Goal: Information Seeking & Learning: Compare options

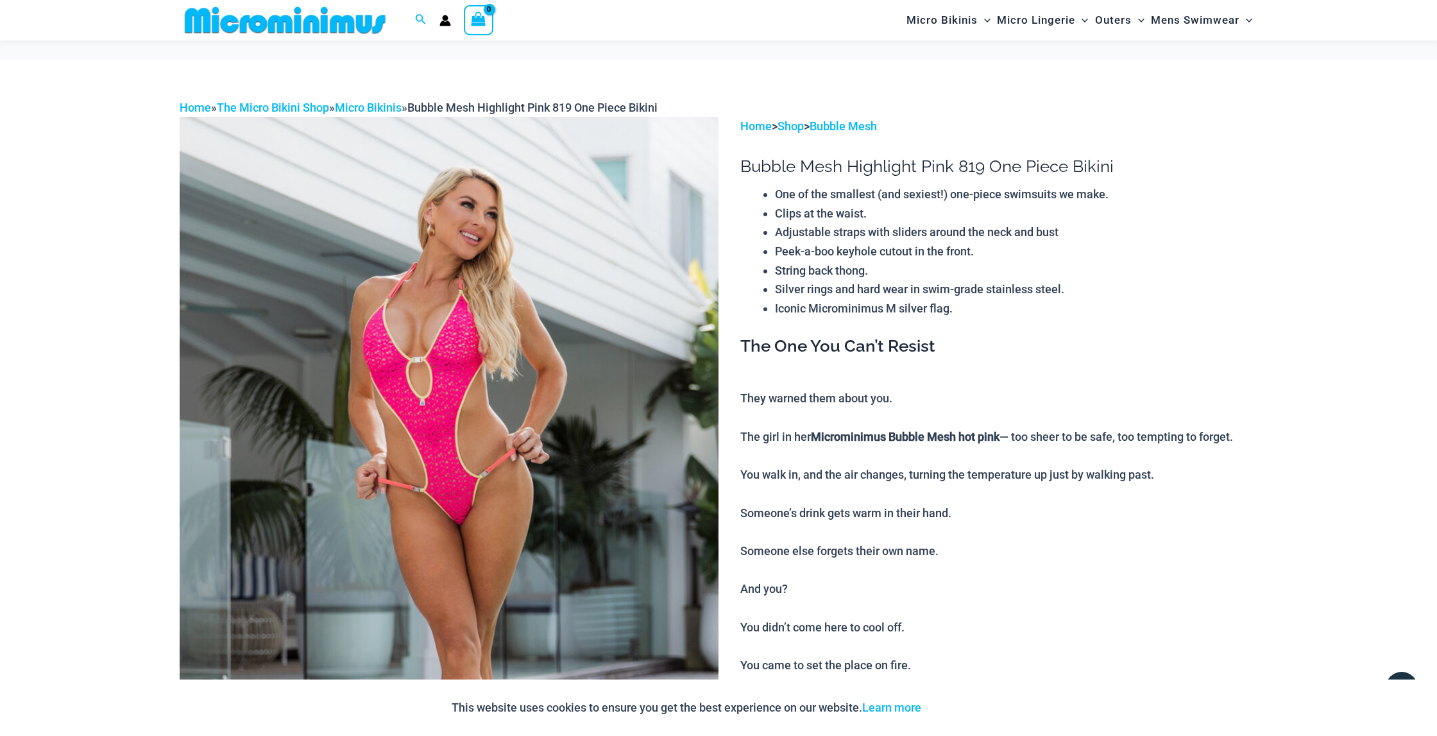
scroll to position [718, 0]
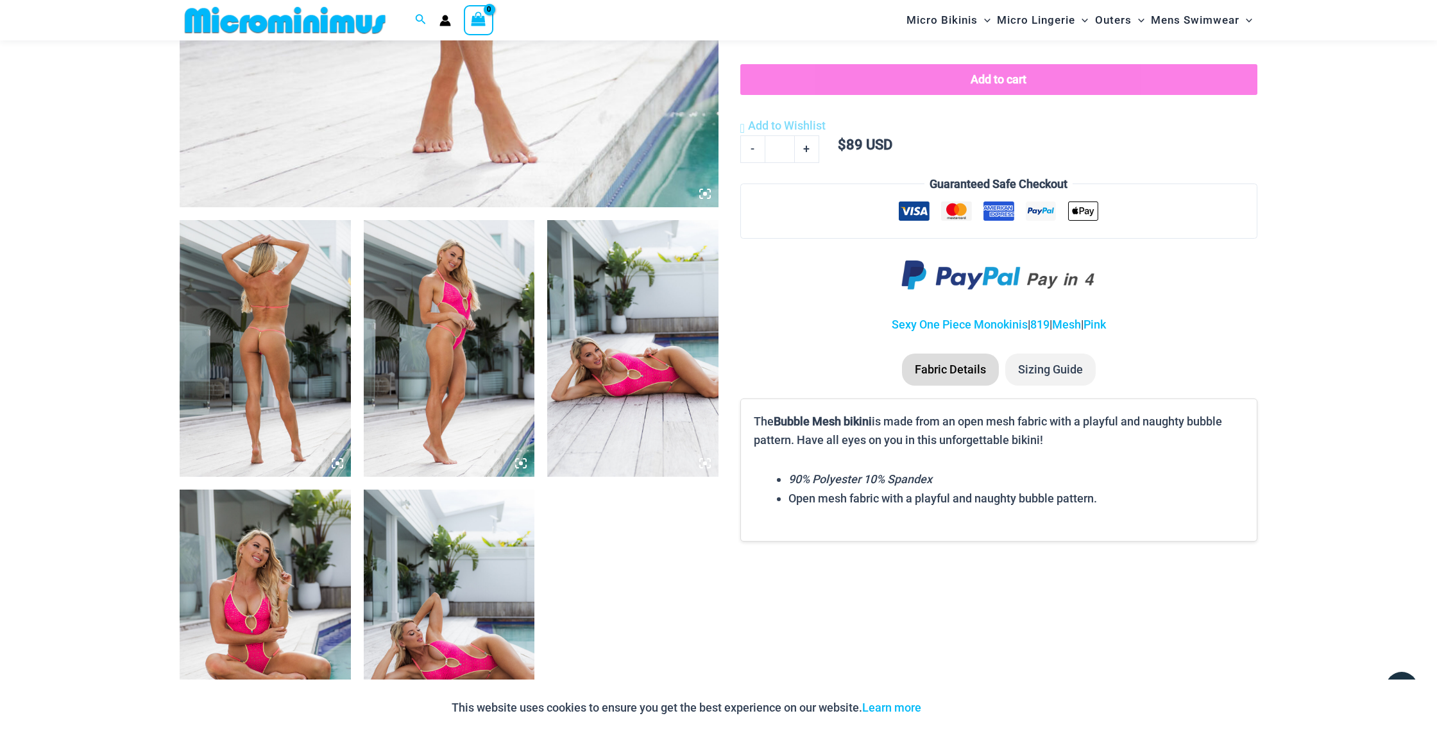
click at [289, 311] on img at bounding box center [265, 348] width 171 height 257
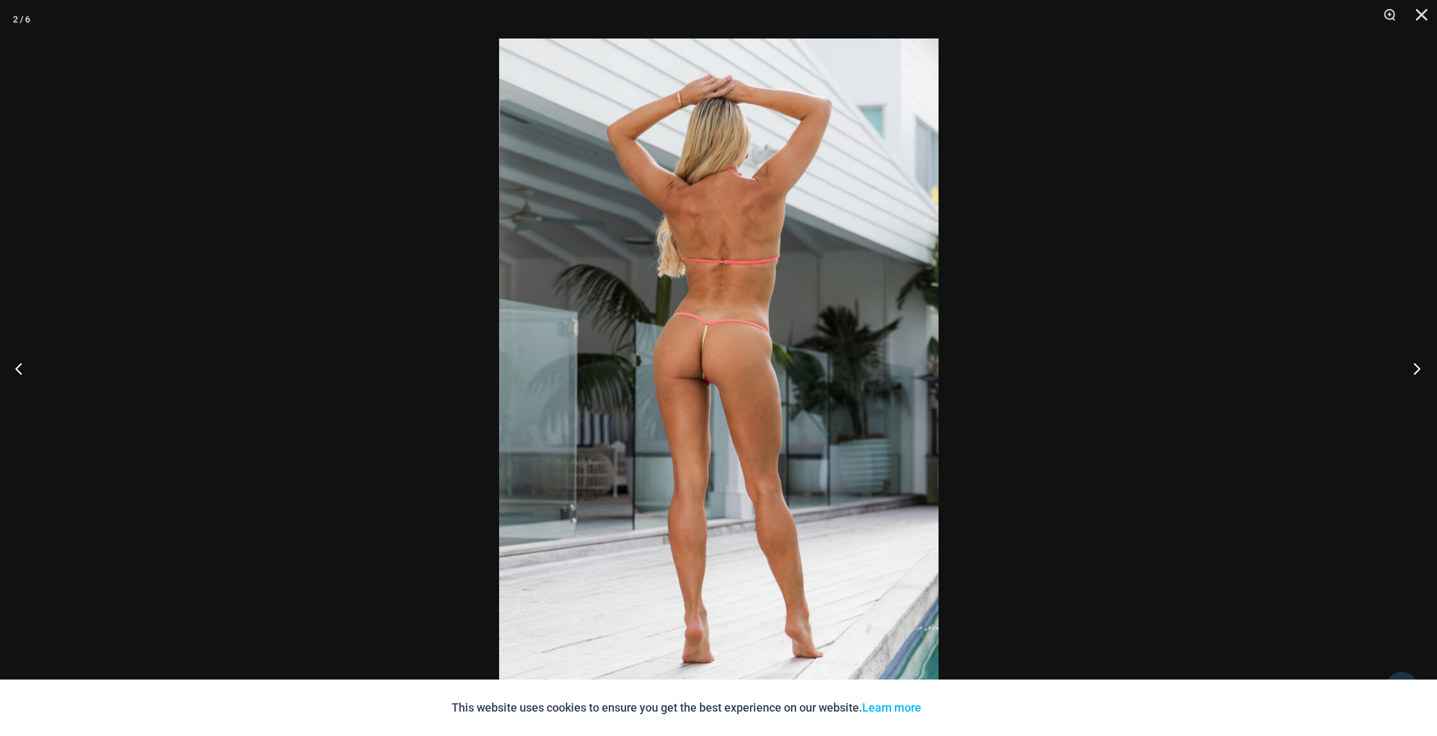
click at [1417, 371] on button "Next" at bounding box center [1413, 368] width 48 height 64
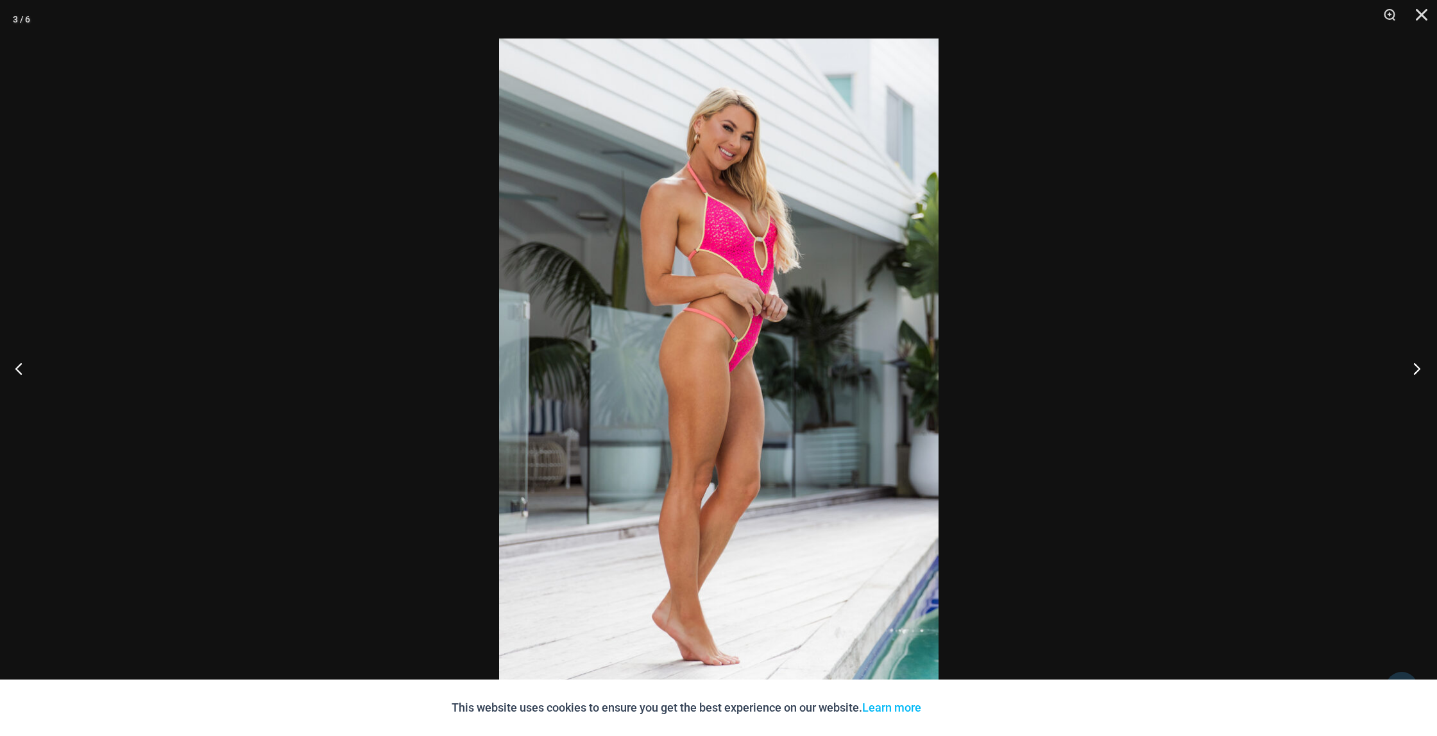
click at [1417, 371] on button "Next" at bounding box center [1413, 368] width 48 height 64
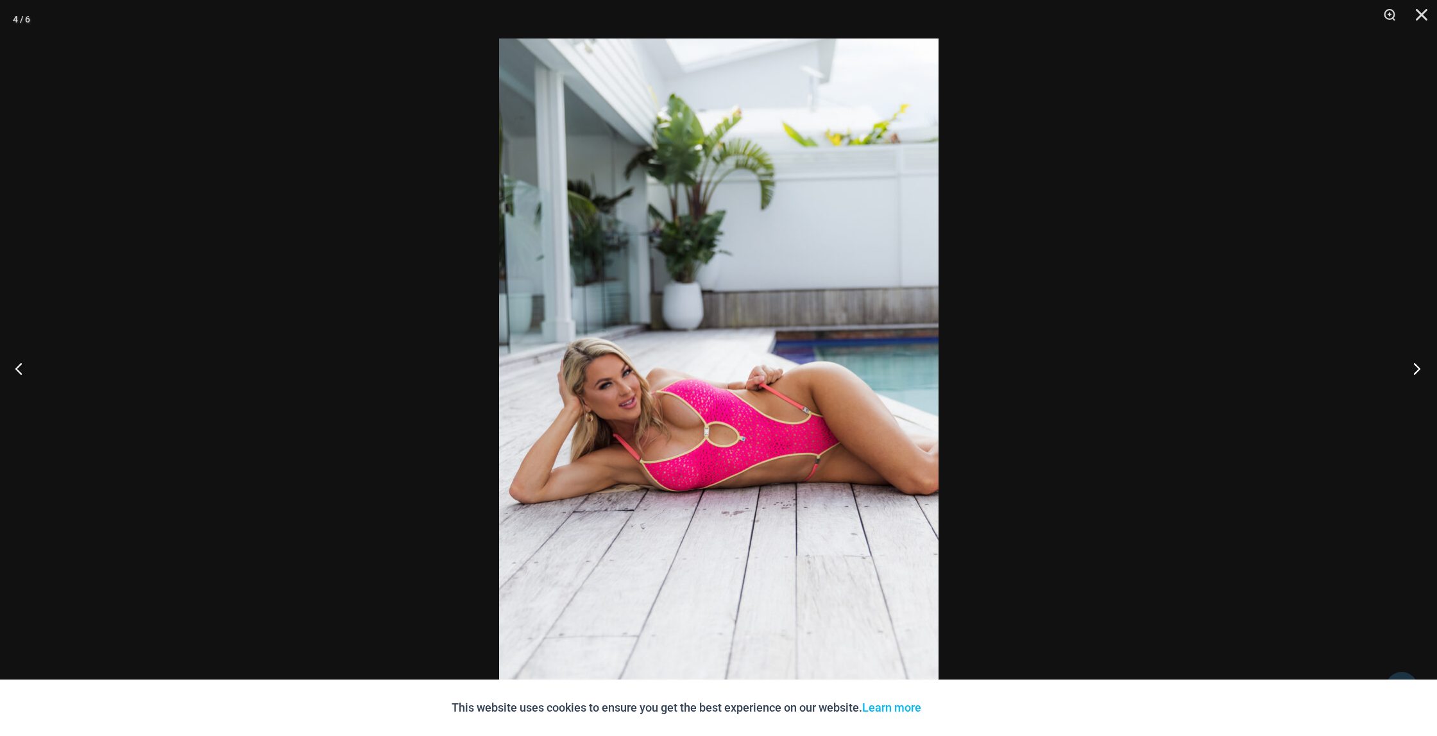
click at [1417, 371] on button "Next" at bounding box center [1413, 368] width 48 height 64
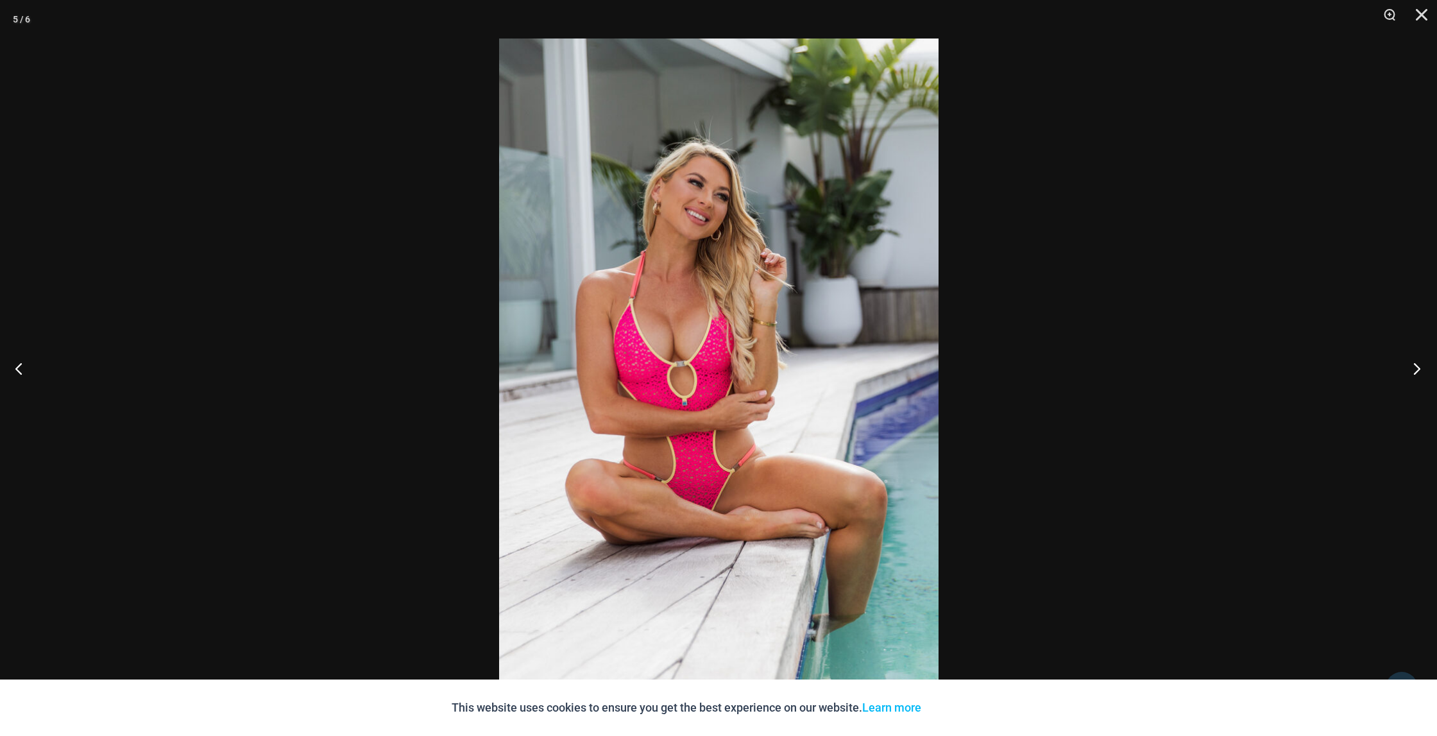
click at [1417, 371] on button "Next" at bounding box center [1413, 368] width 48 height 64
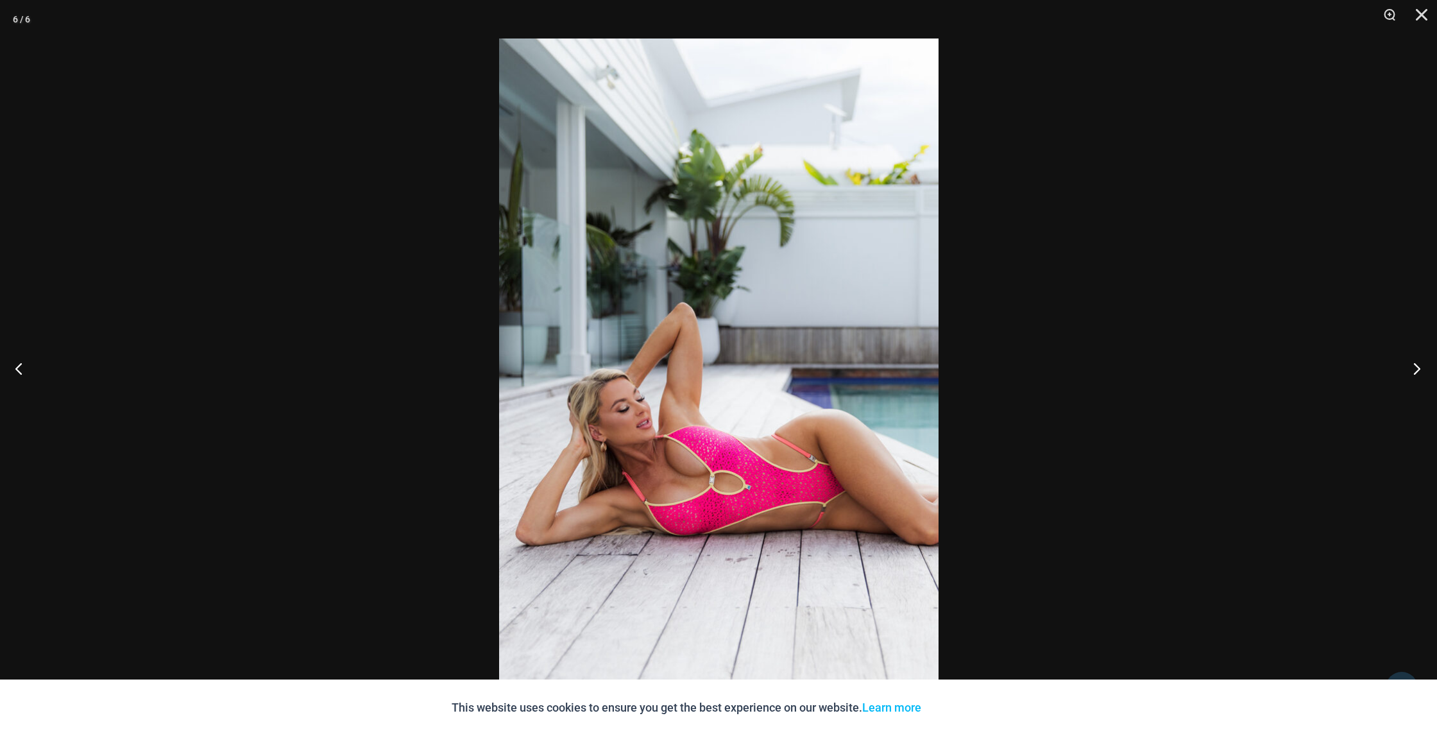
click at [1417, 371] on button "Next" at bounding box center [1413, 368] width 48 height 64
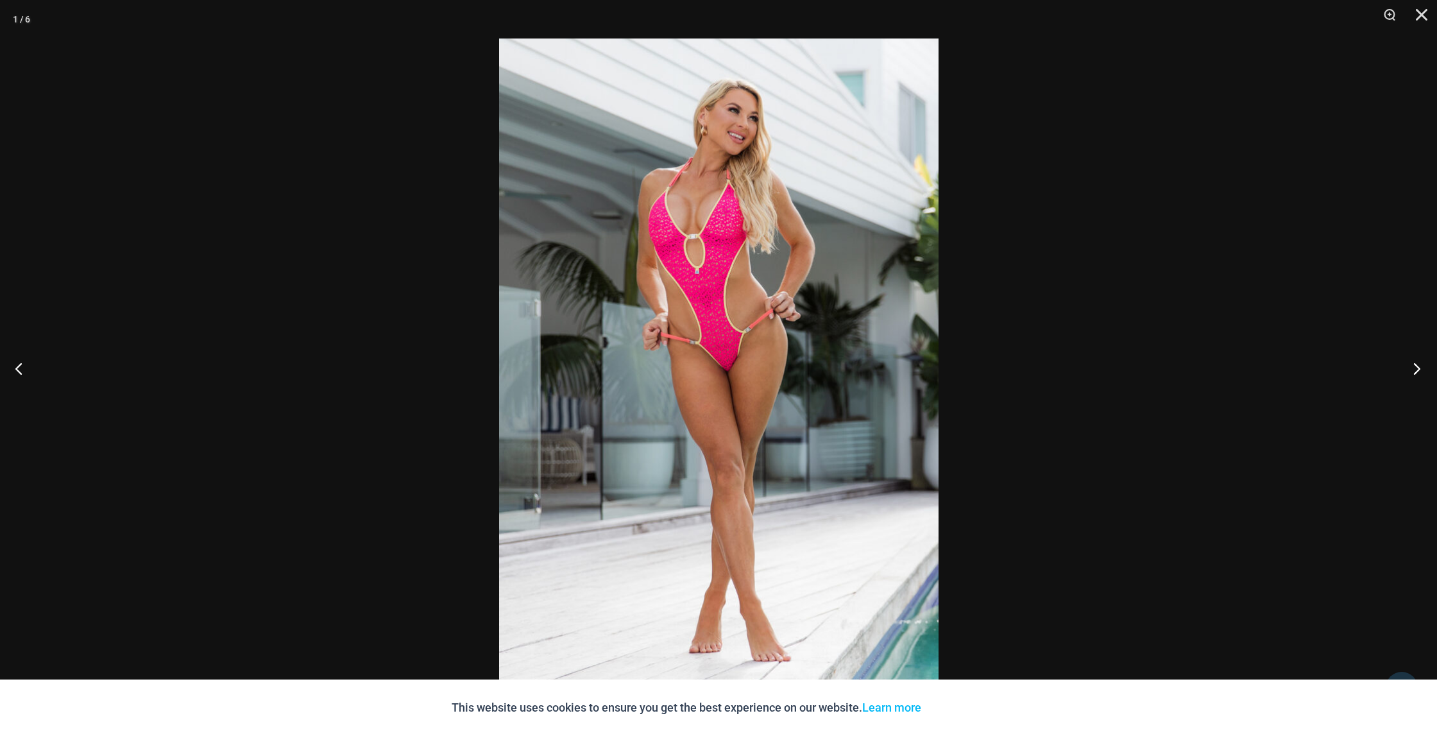
click at [1417, 371] on button "Next" at bounding box center [1413, 368] width 48 height 64
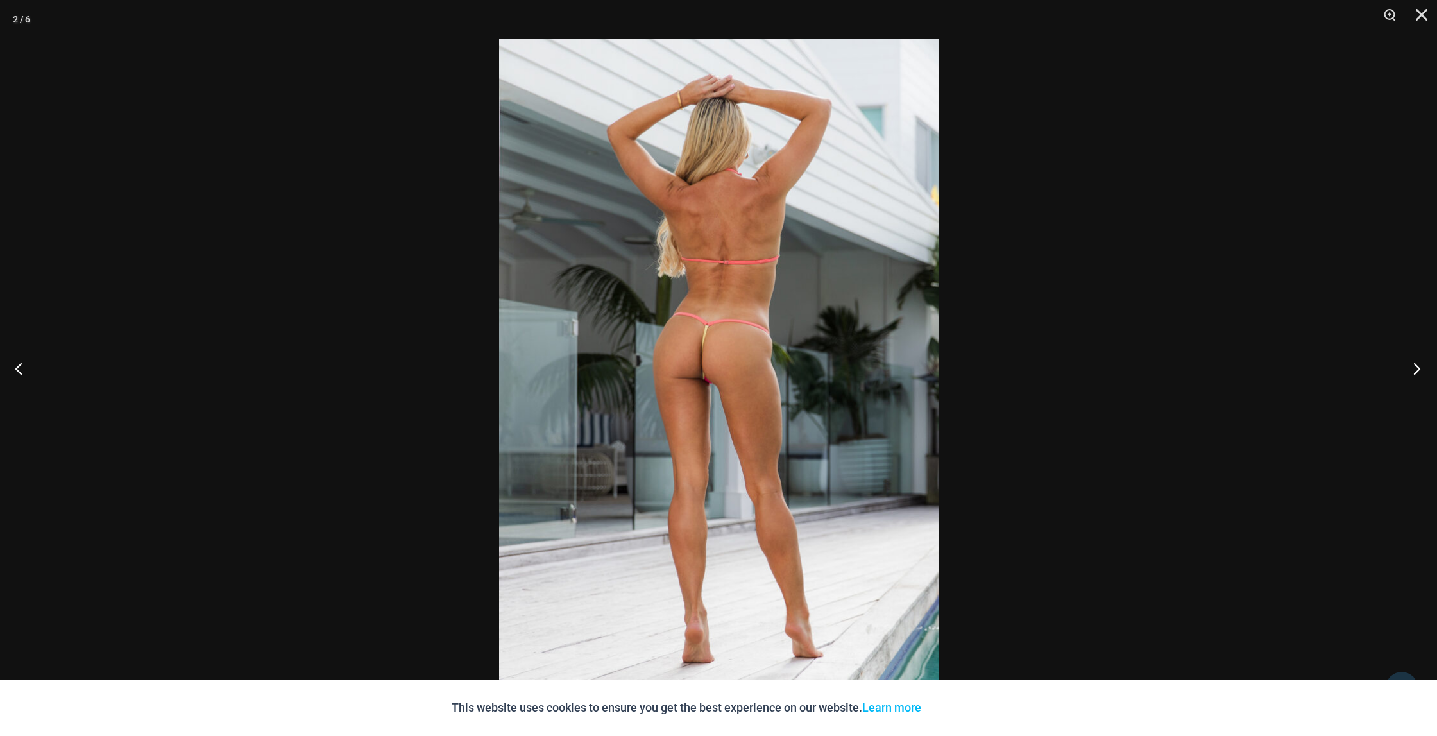
click at [1417, 371] on button "Next" at bounding box center [1413, 368] width 48 height 64
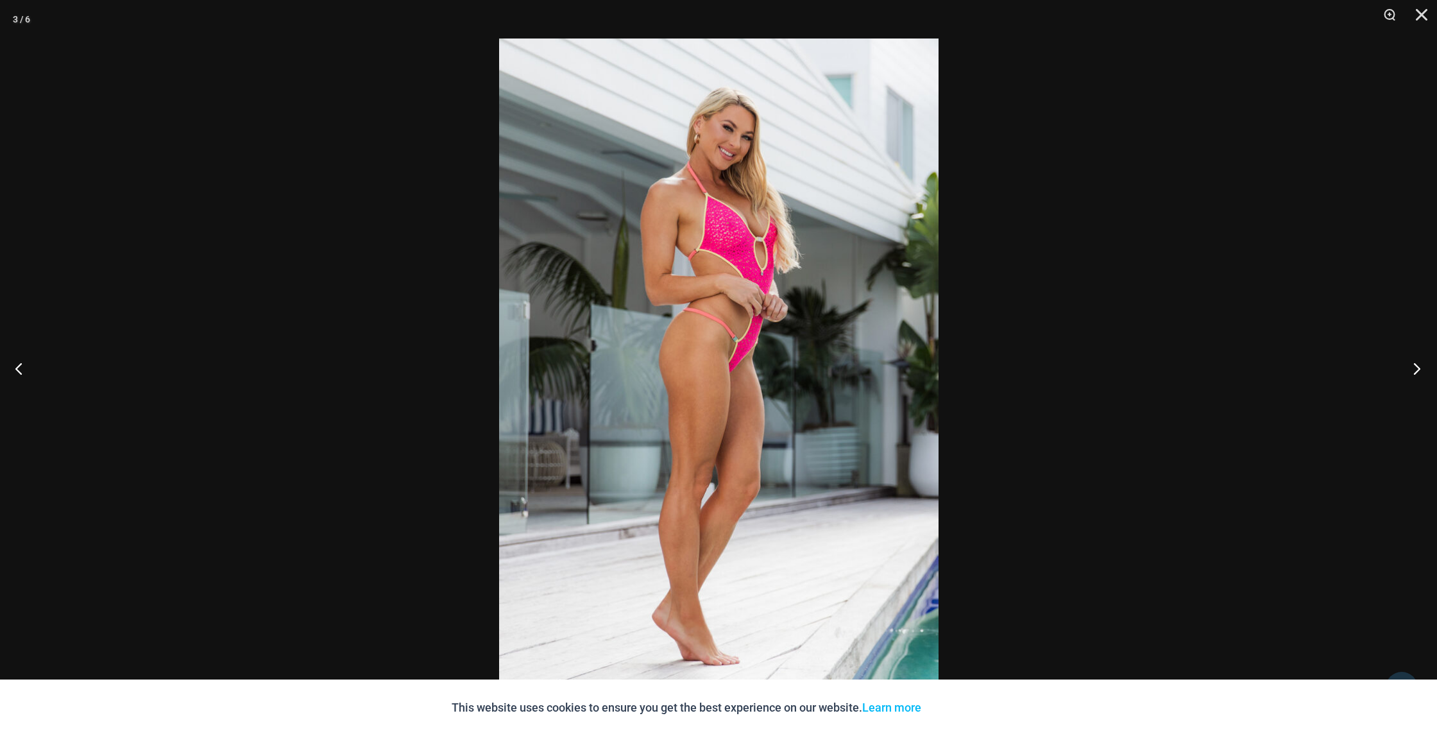
click at [1417, 371] on button "Next" at bounding box center [1413, 368] width 48 height 64
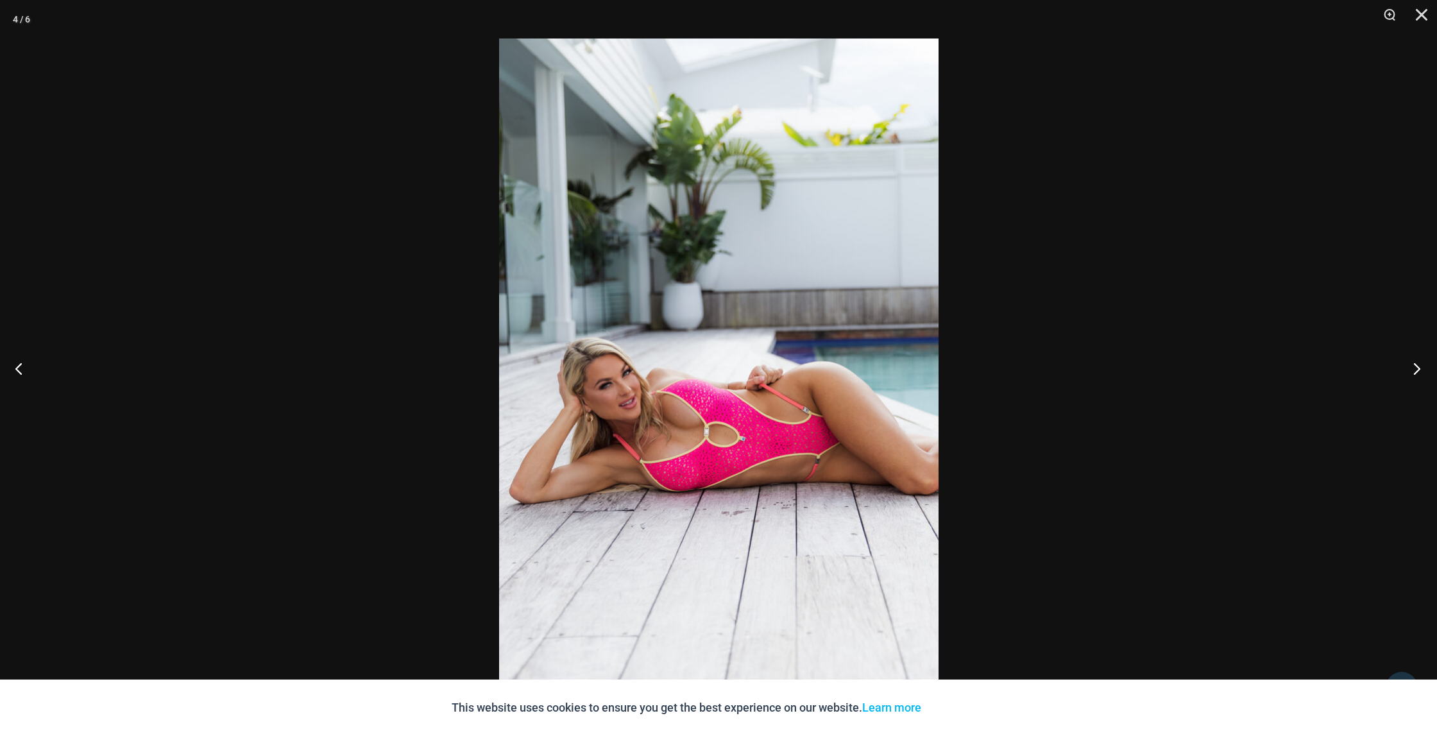
click at [1417, 371] on button "Next" at bounding box center [1413, 368] width 48 height 64
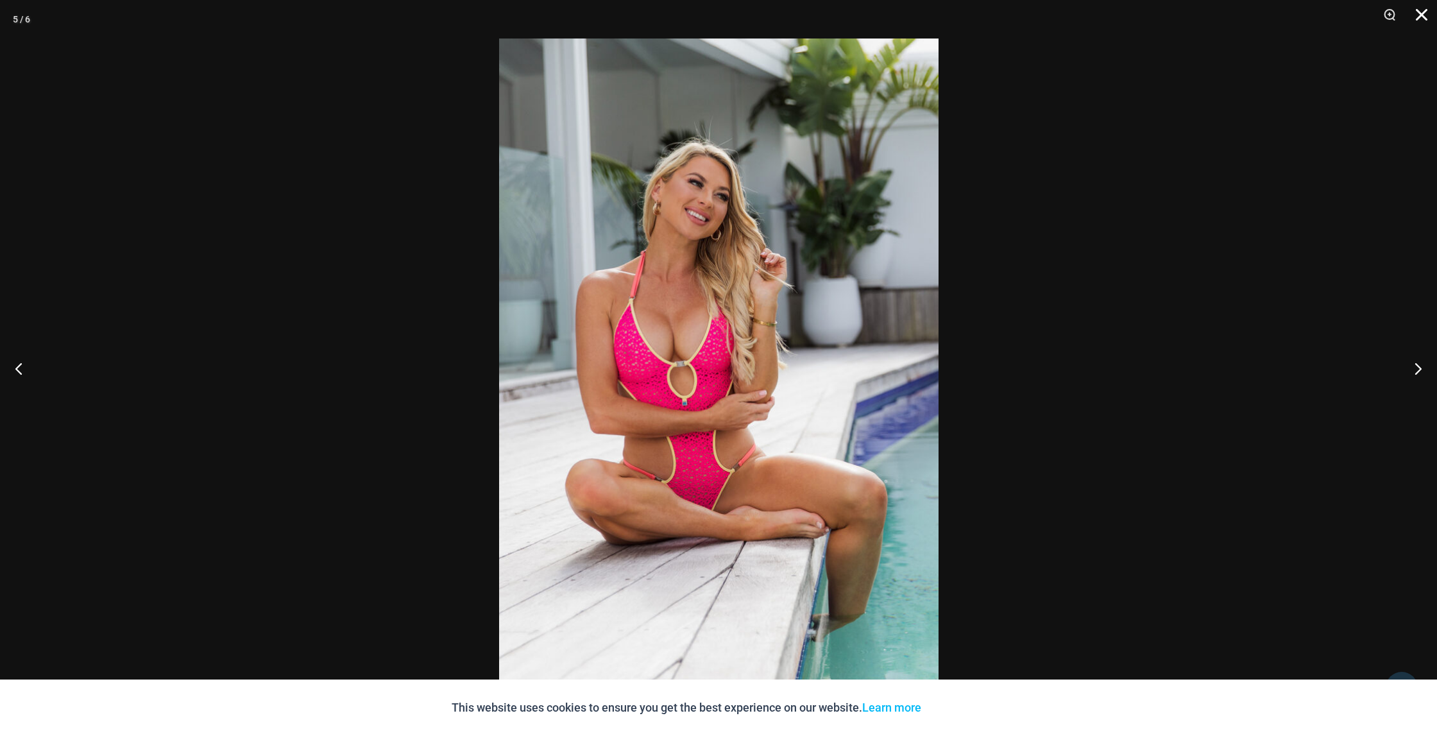
click at [1427, 15] on button "Close" at bounding box center [1417, 19] width 32 height 38
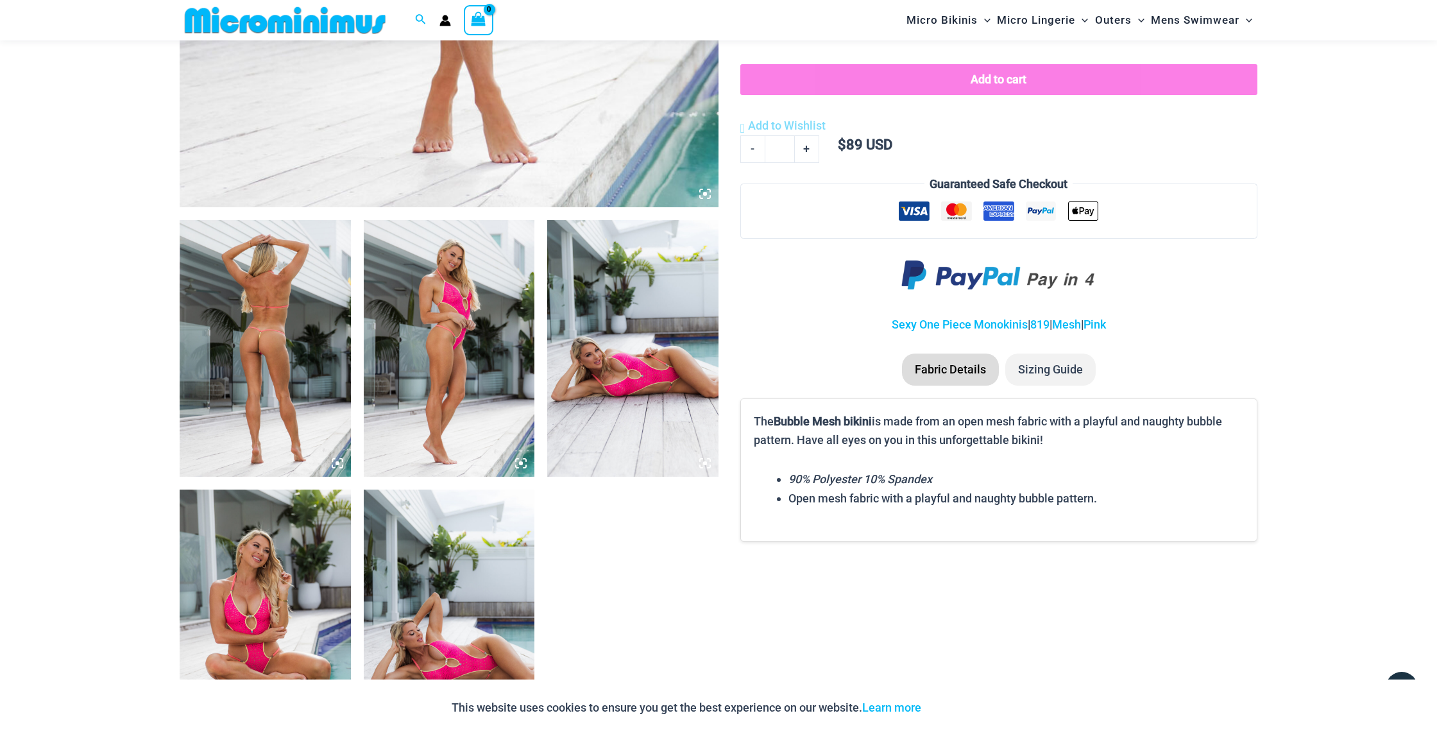
click at [284, 313] on img at bounding box center [265, 348] width 171 height 257
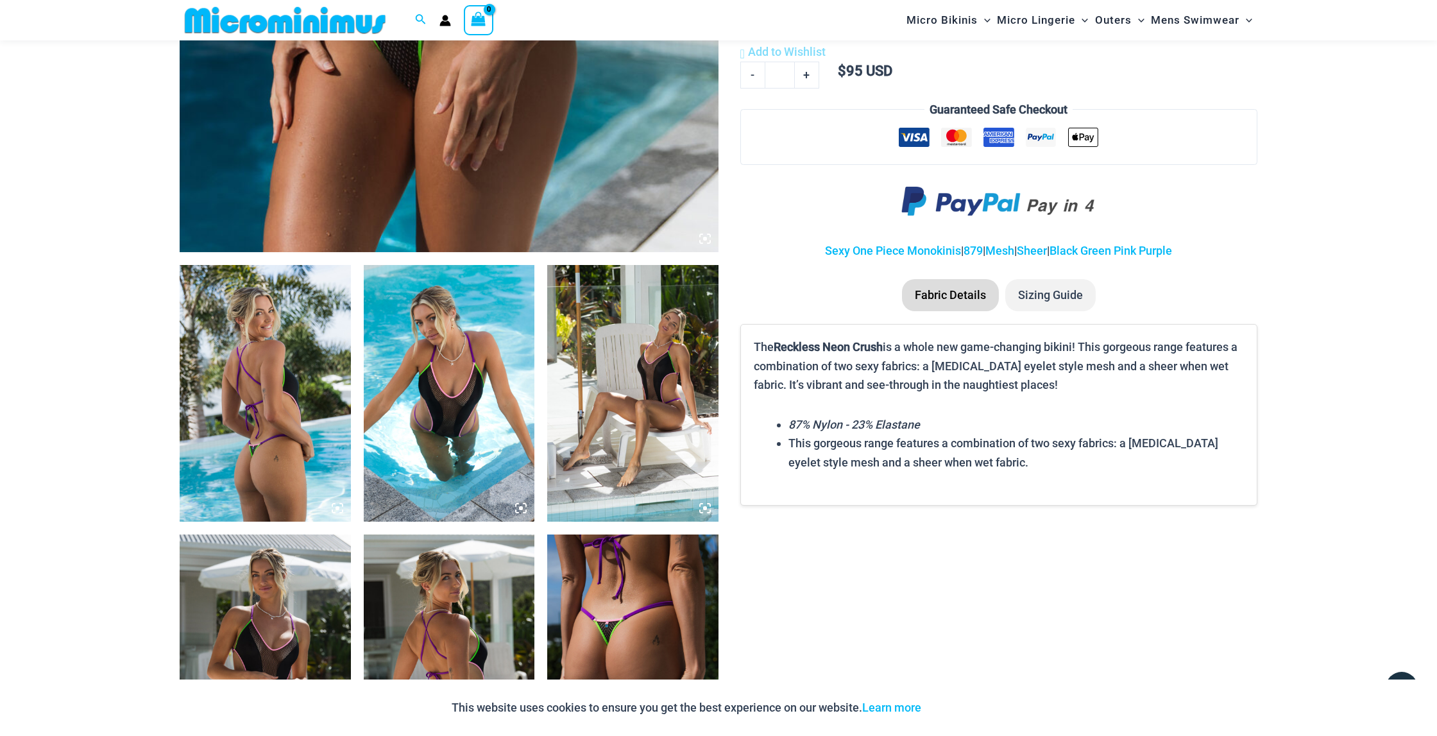
scroll to position [672, 0]
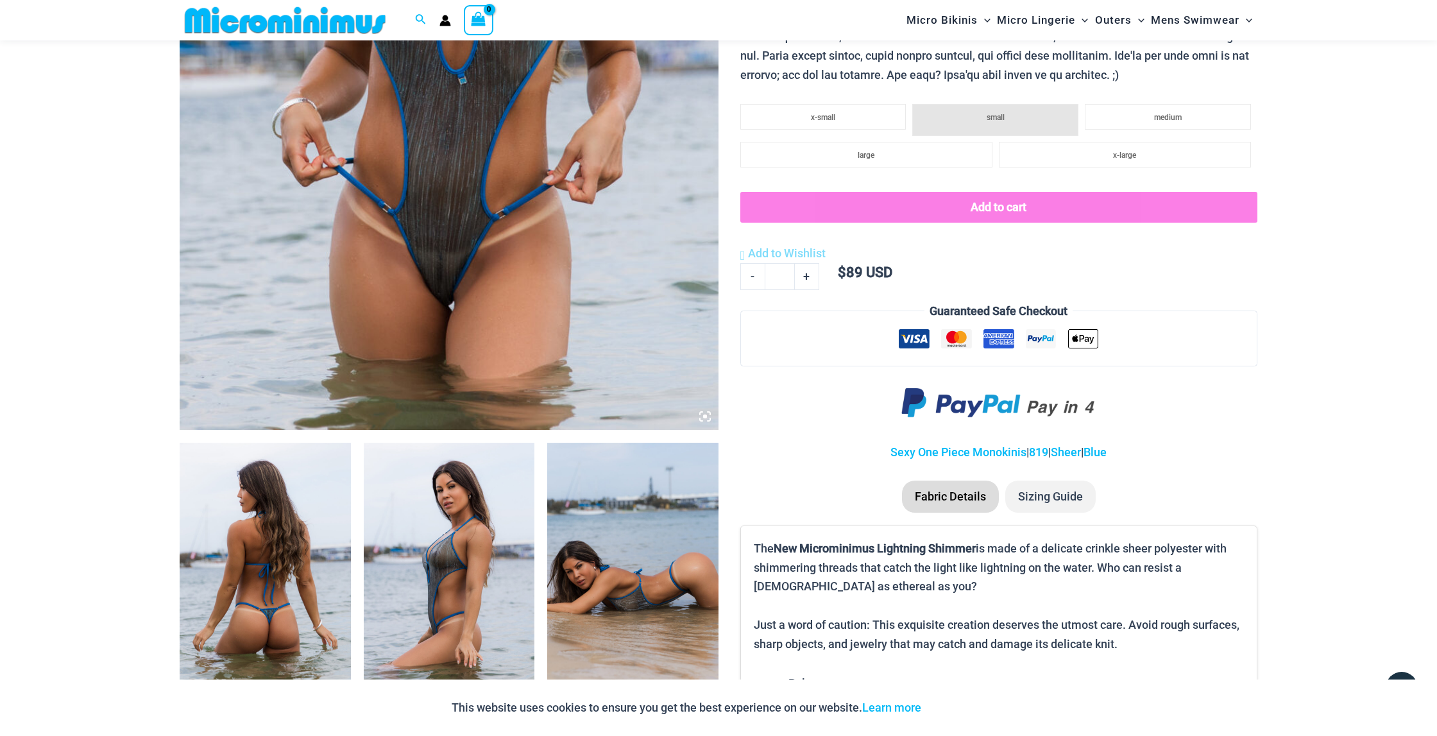
scroll to position [534, 0]
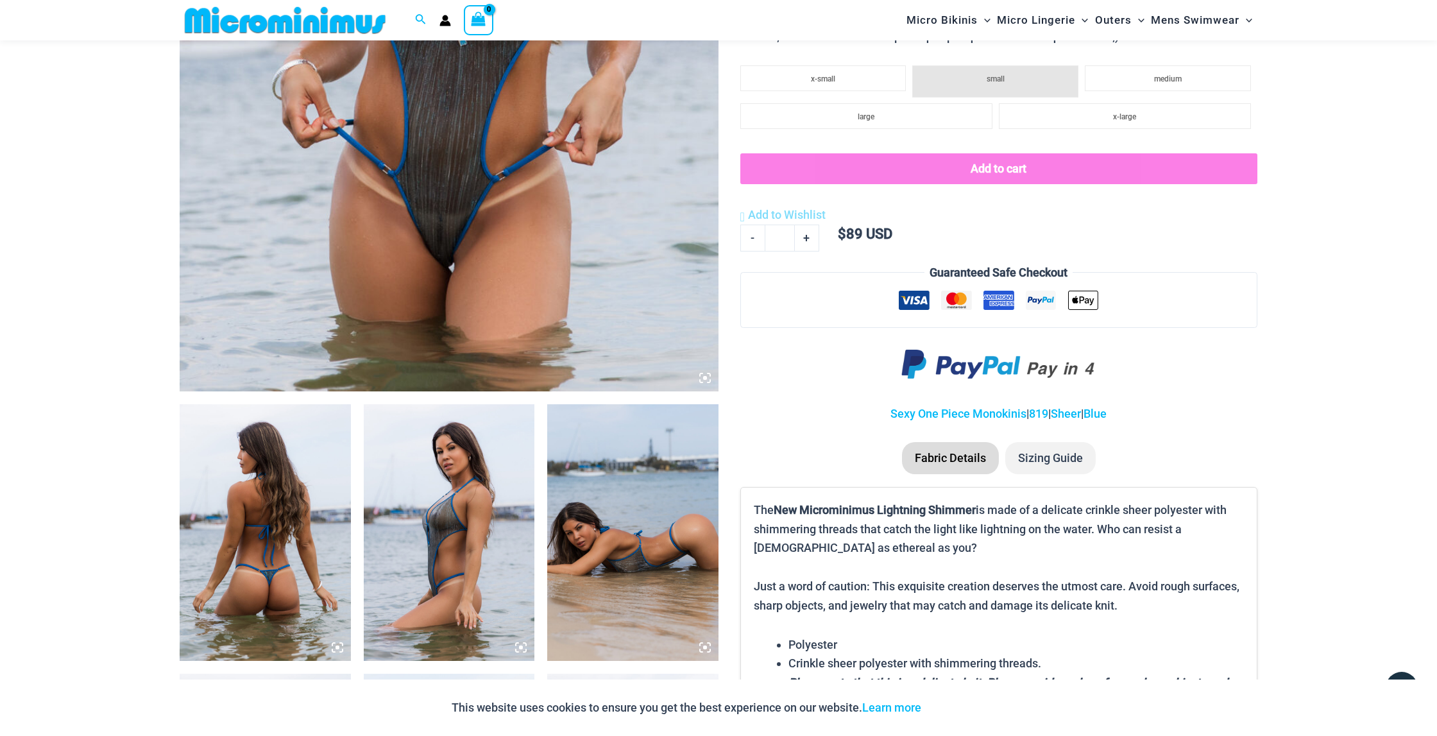
click at [280, 468] on img at bounding box center [265, 532] width 171 height 257
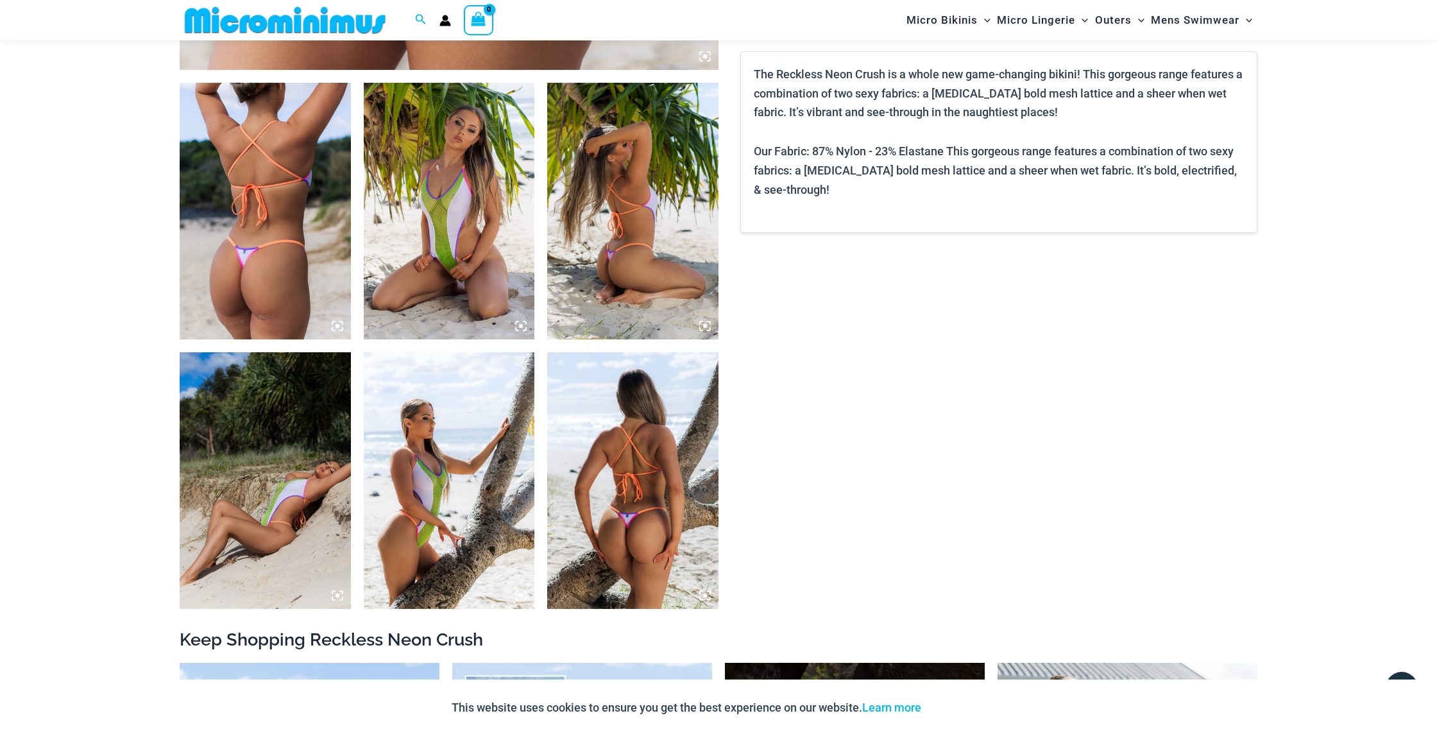
scroll to position [856, 0]
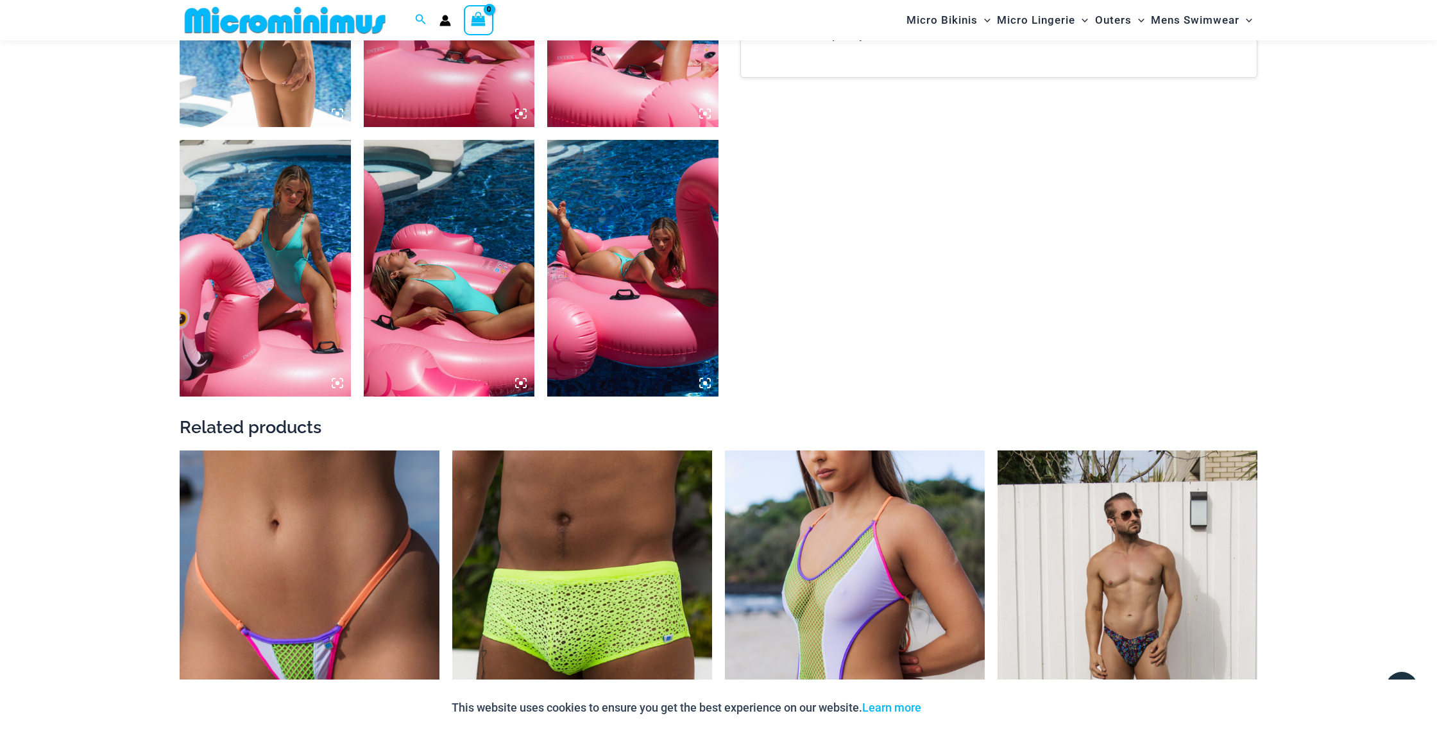
scroll to position [1051, 0]
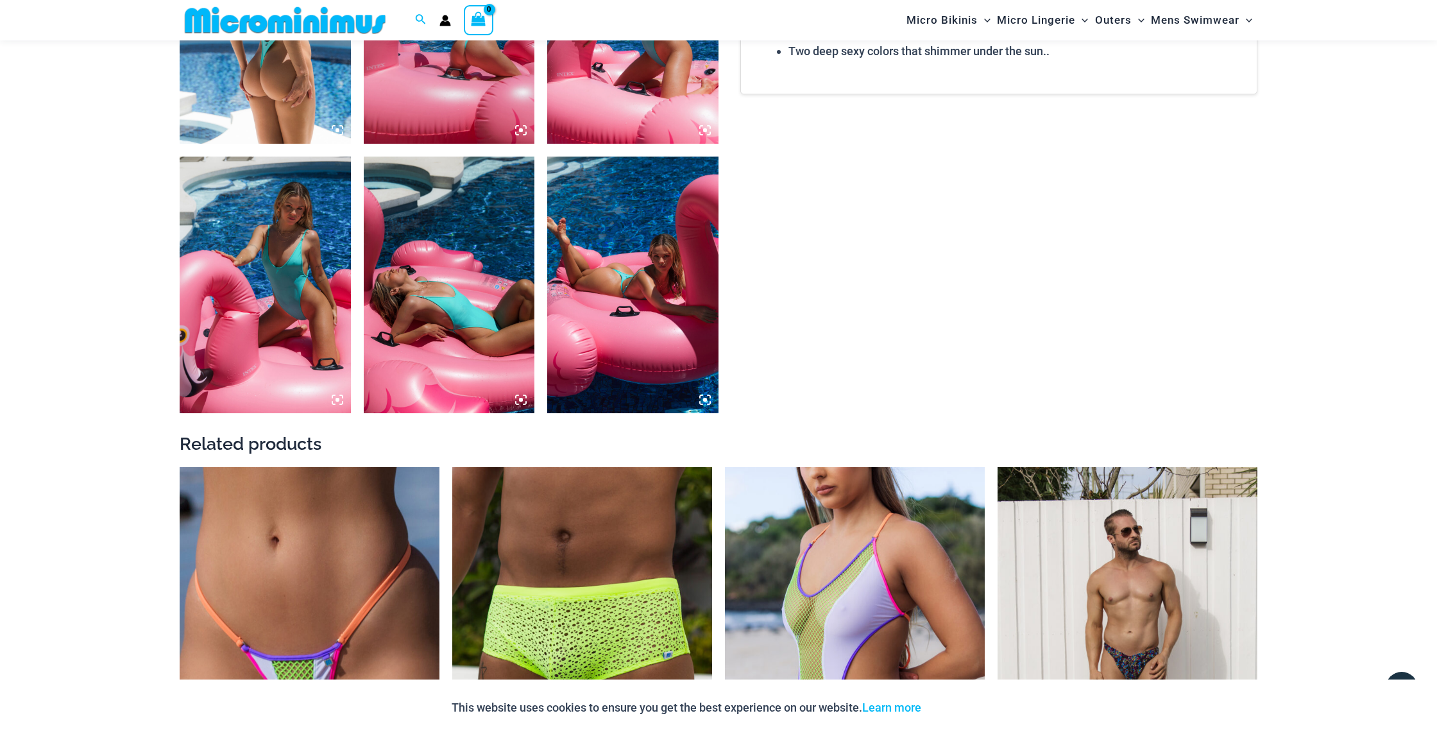
click at [611, 331] on img at bounding box center [632, 285] width 171 height 257
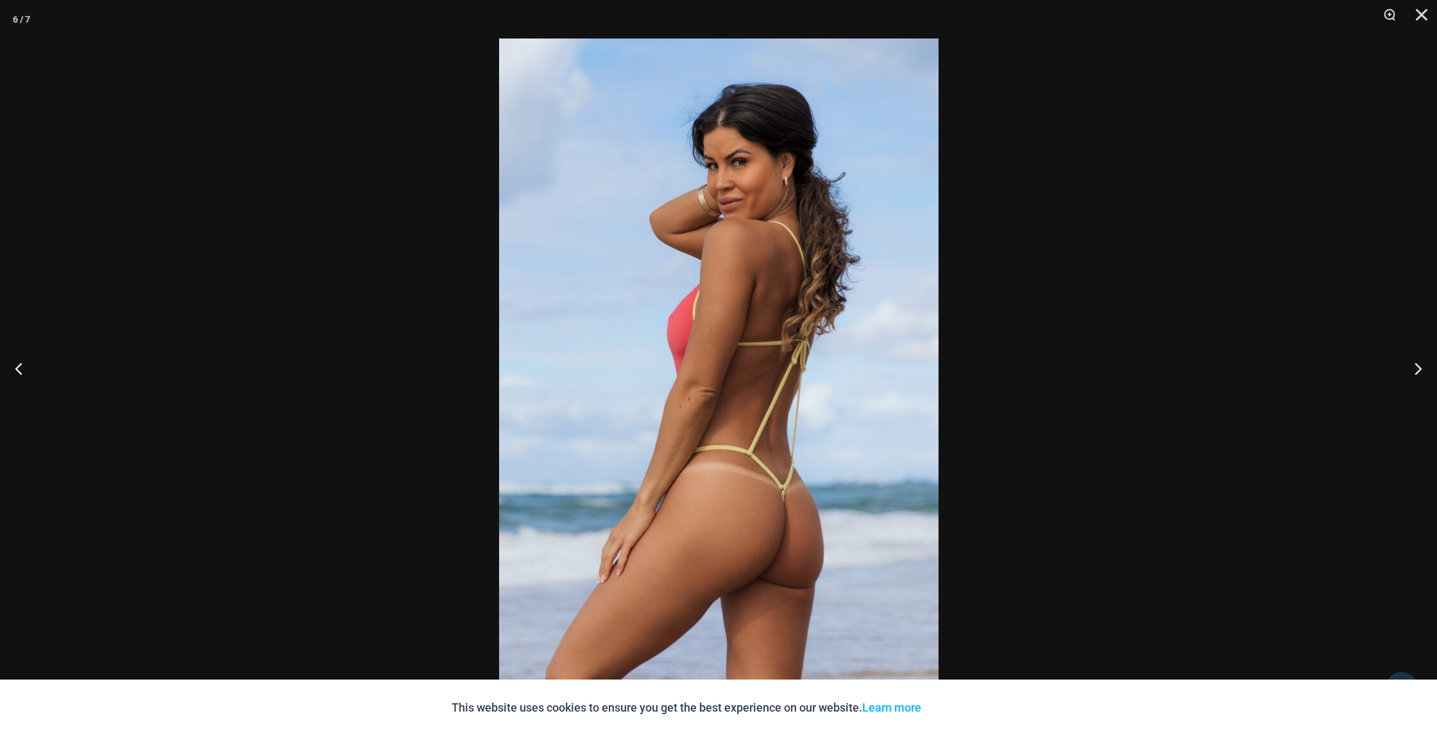
scroll to position [751, 0]
click at [1415, 366] on button "Next" at bounding box center [1413, 368] width 48 height 64
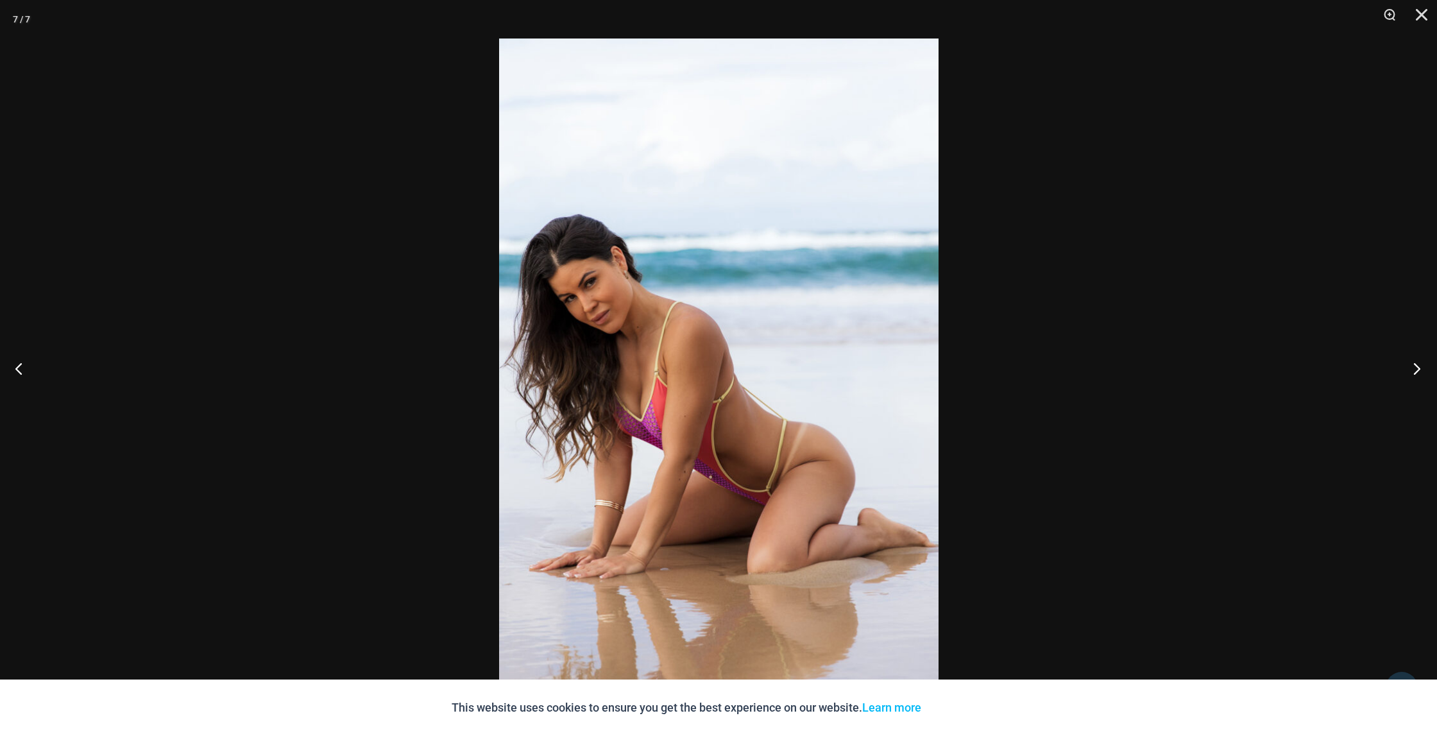
click at [1415, 366] on button "Next" at bounding box center [1413, 368] width 48 height 64
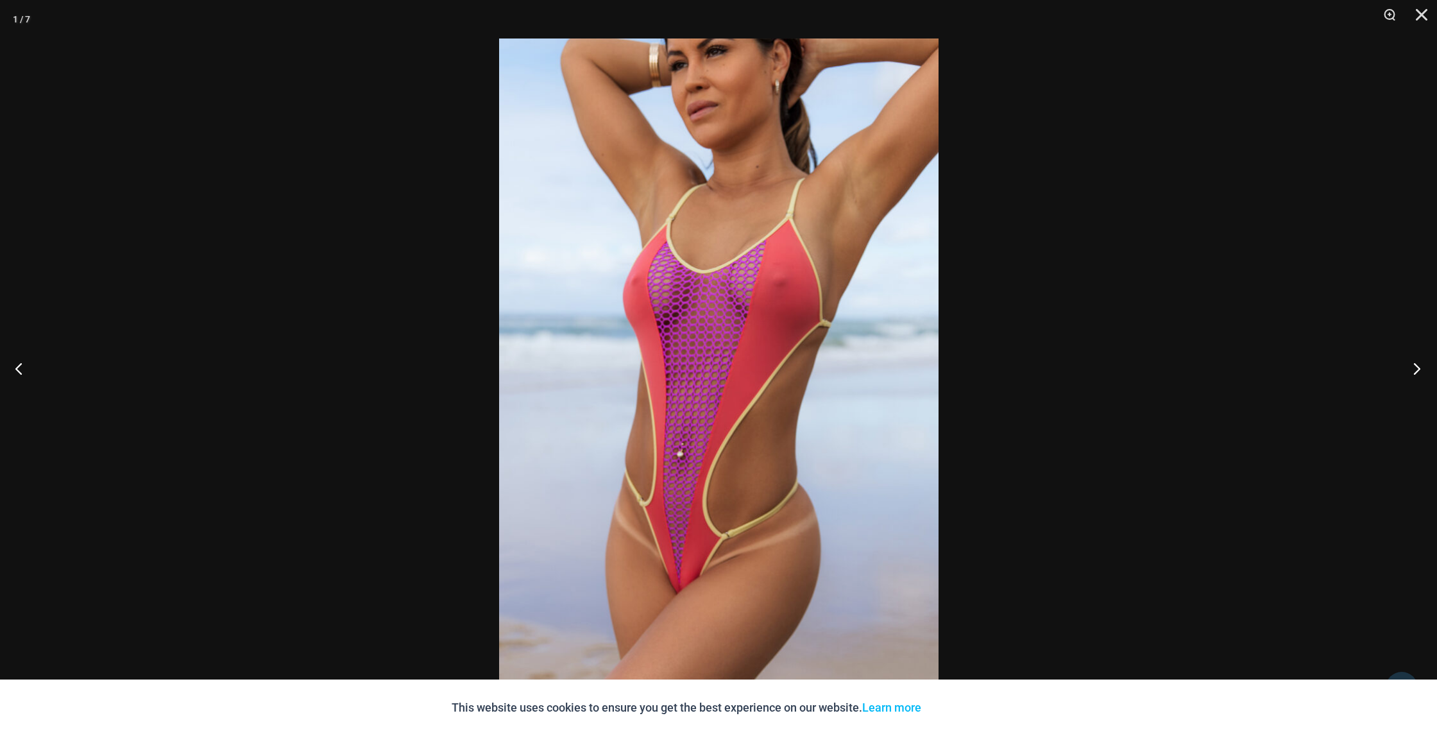
click at [1416, 367] on button "Next" at bounding box center [1413, 368] width 48 height 64
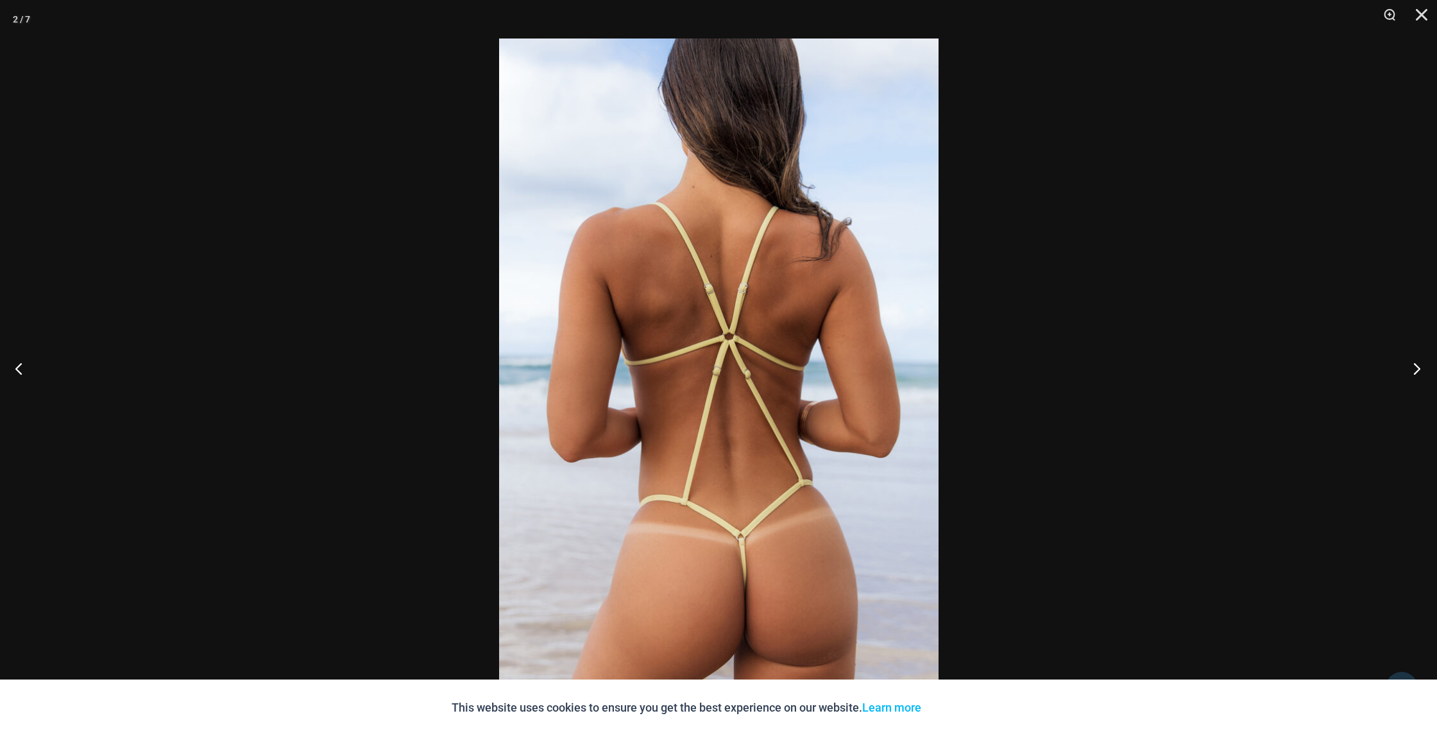
click at [1416, 366] on button "Next" at bounding box center [1413, 368] width 48 height 64
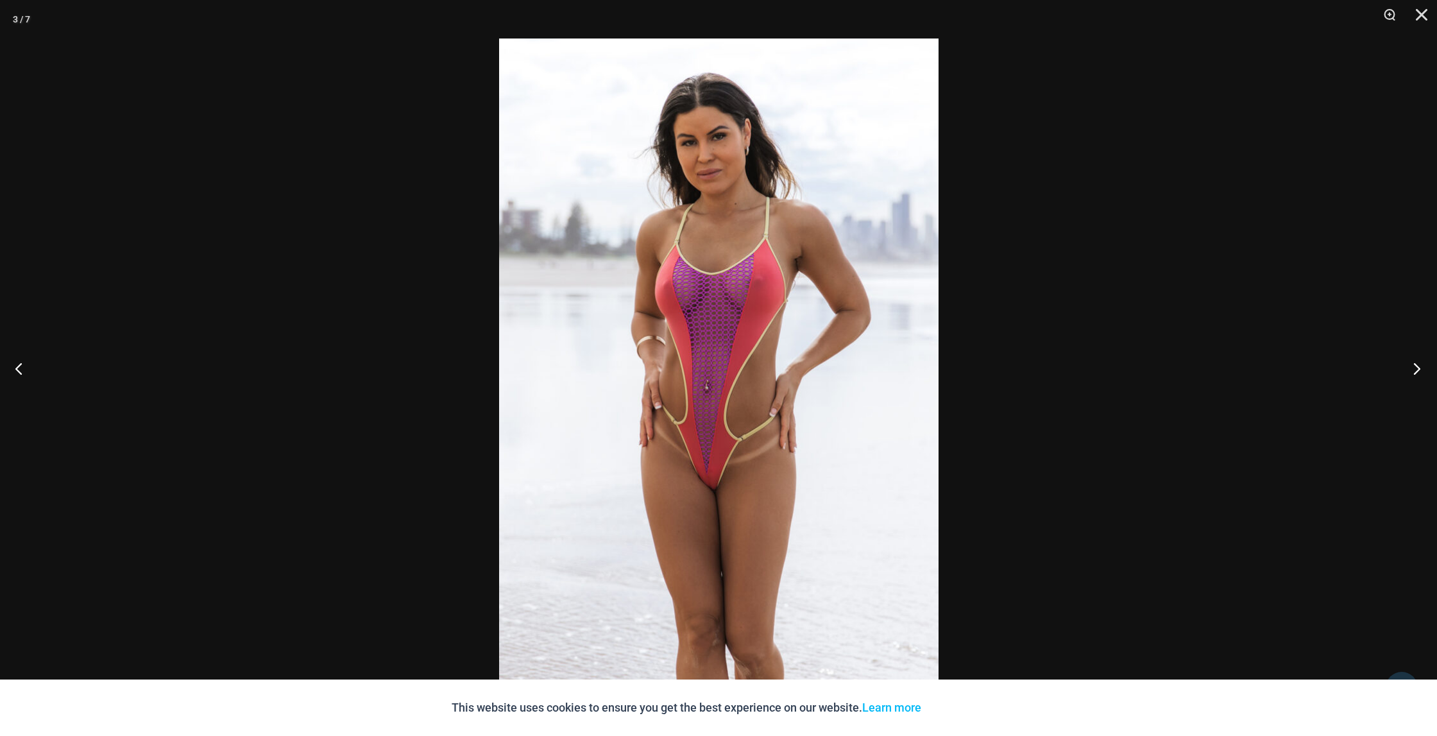
click at [1416, 366] on button "Next" at bounding box center [1413, 368] width 48 height 64
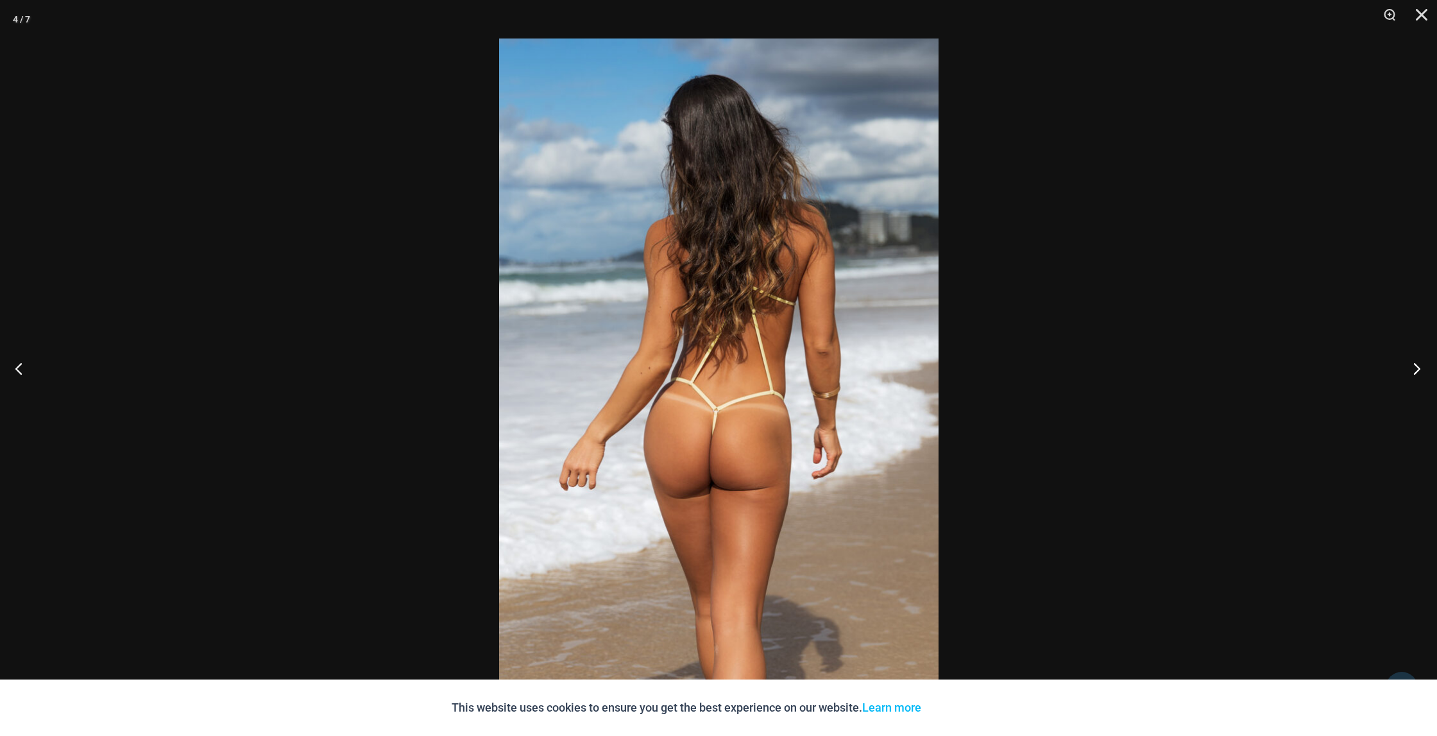
click at [1416, 366] on button "Next" at bounding box center [1413, 368] width 48 height 64
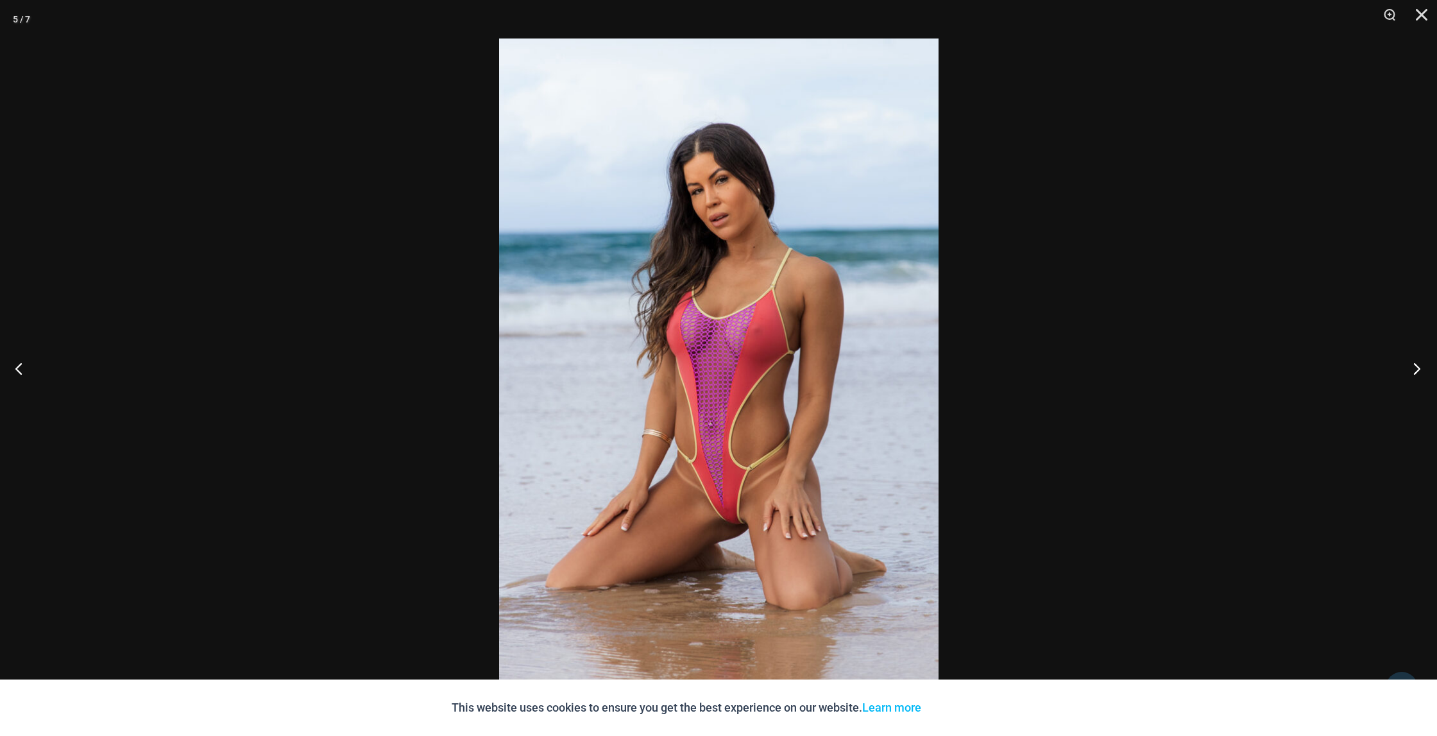
click at [1416, 366] on button "Next" at bounding box center [1413, 368] width 48 height 64
